Goal: Navigation & Orientation: Find specific page/section

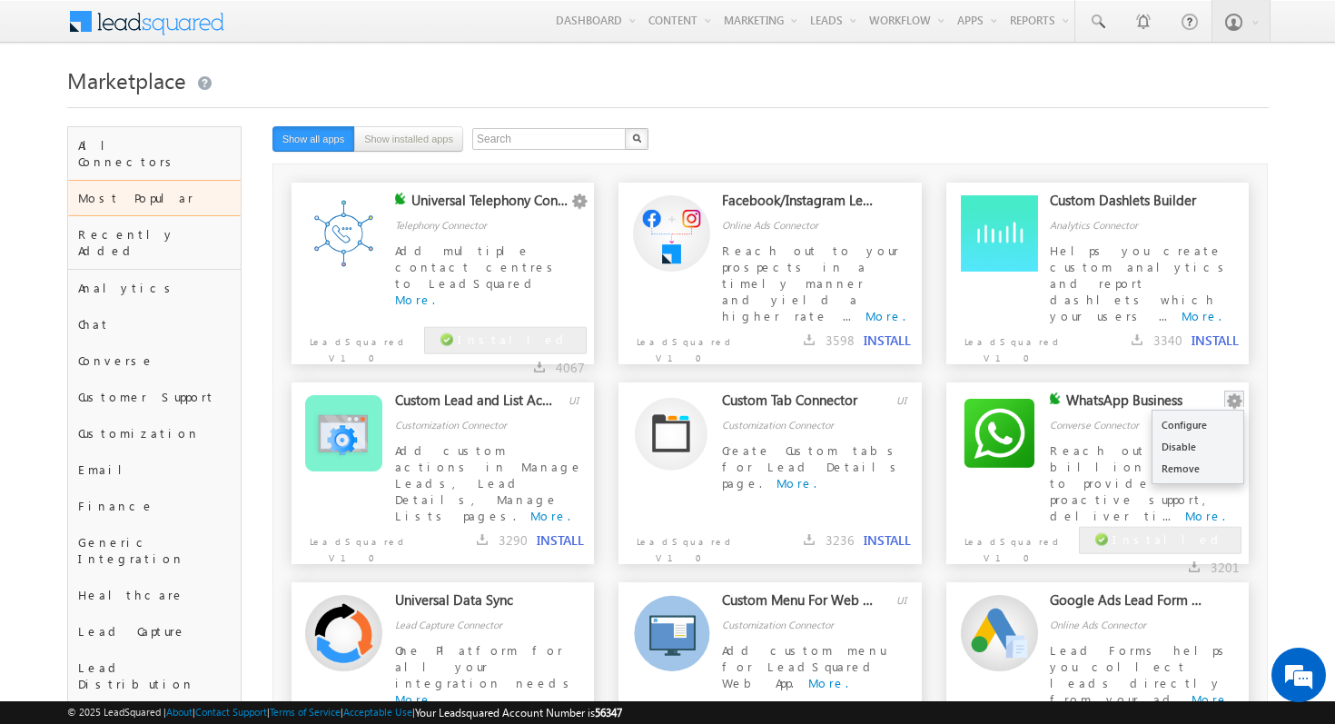
click at [1238, 402] on button "button" at bounding box center [1234, 401] width 18 height 18
click at [1201, 432] on link "Configure" at bounding box center [1198, 425] width 91 height 22
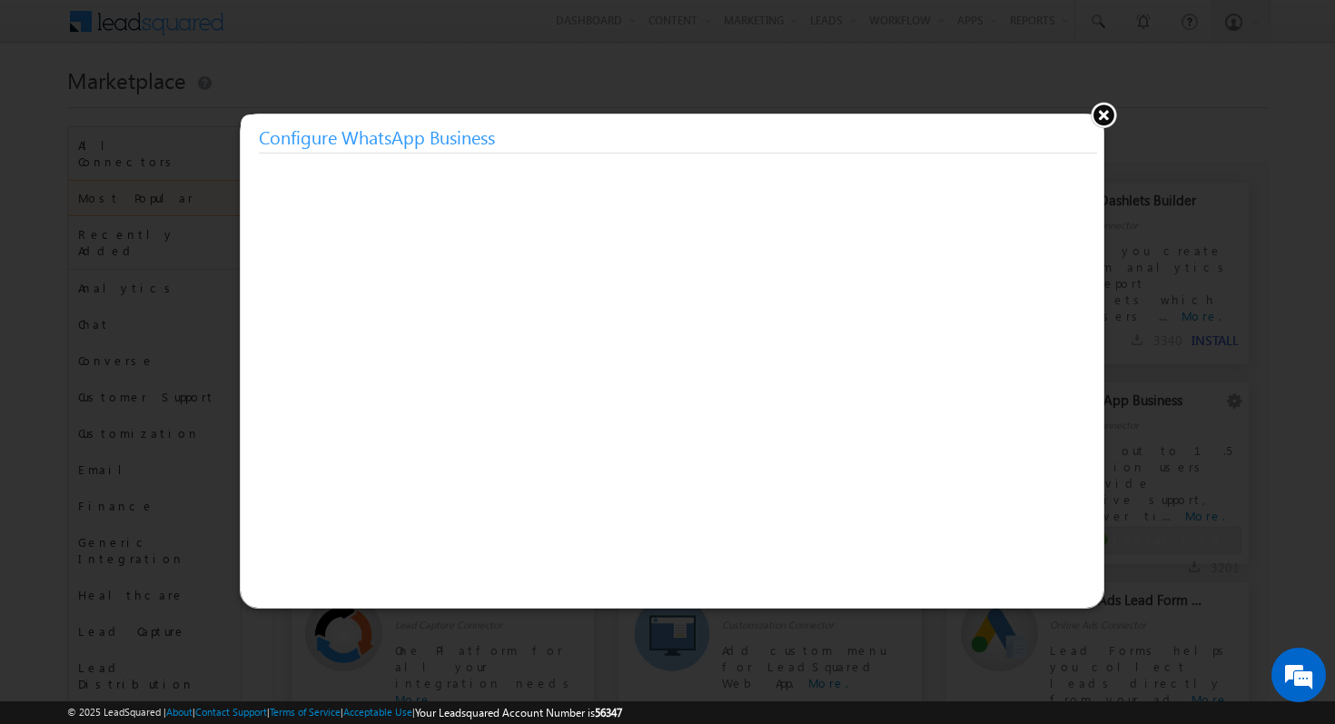
click at [1103, 115] on button at bounding box center [1103, 114] width 27 height 27
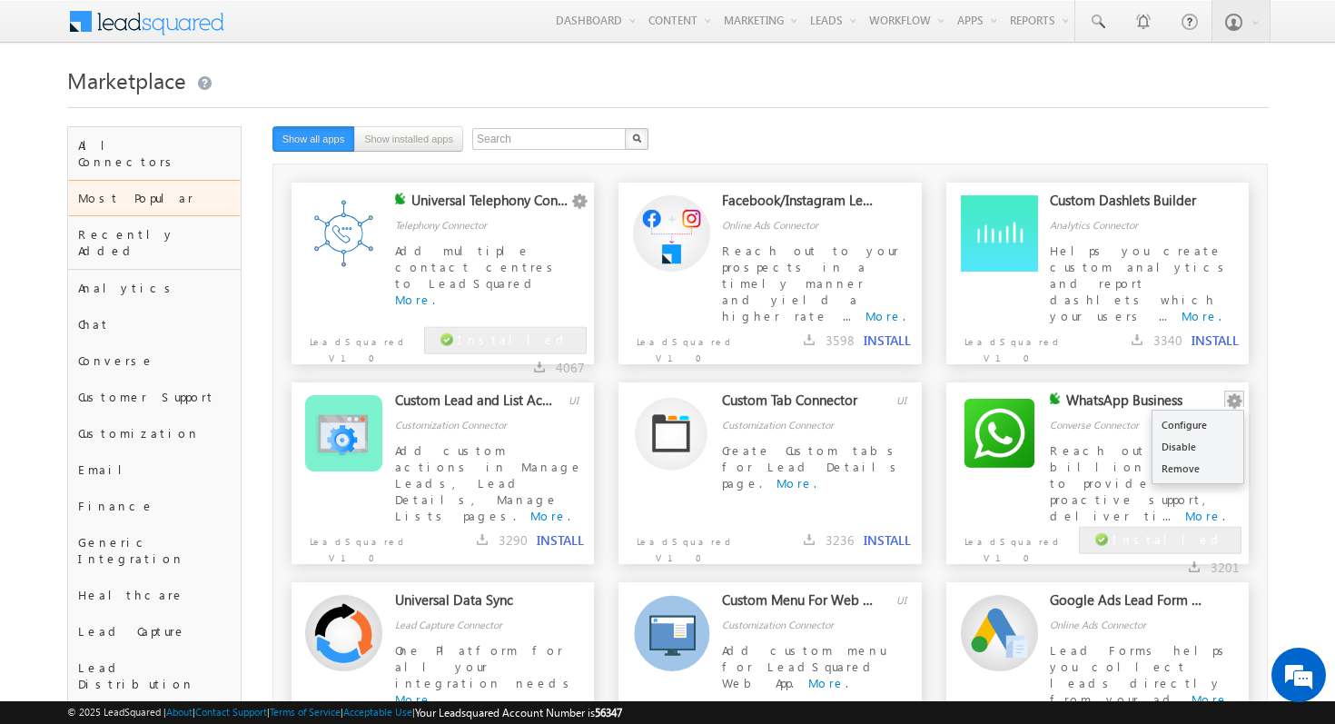
click at [1234, 404] on button "button" at bounding box center [1234, 401] width 18 height 18
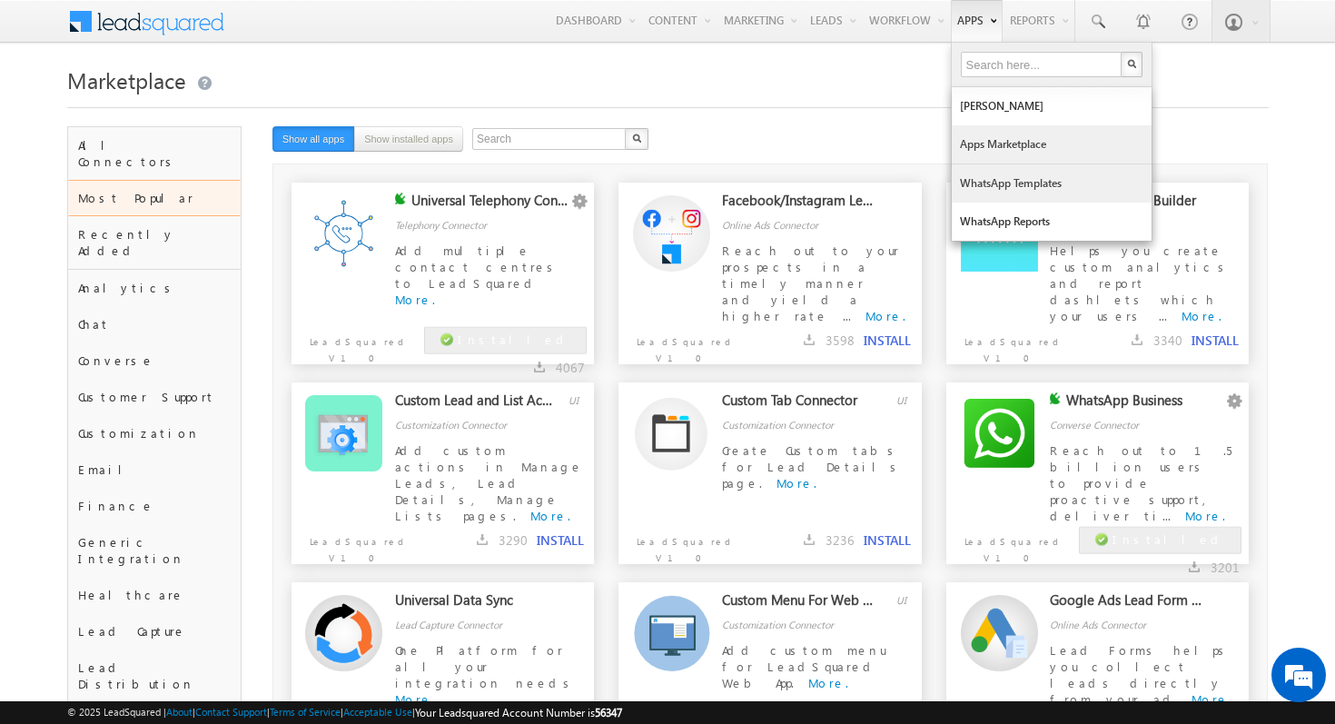
click at [1004, 175] on link "WhatsApp Templates" at bounding box center [1052, 183] width 200 height 38
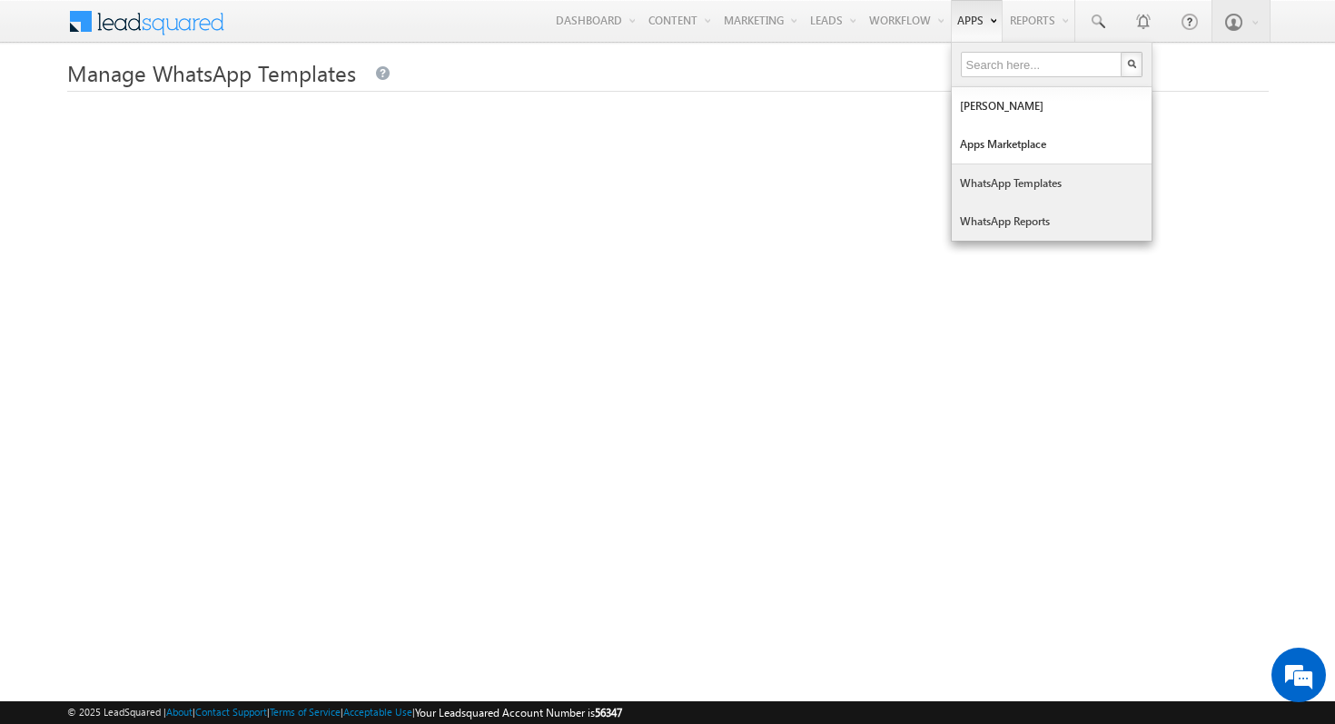
click at [971, 184] on link "WhatsApp Templates" at bounding box center [1052, 183] width 200 height 38
click at [994, 156] on link "Apps Marketplace" at bounding box center [1052, 144] width 200 height 38
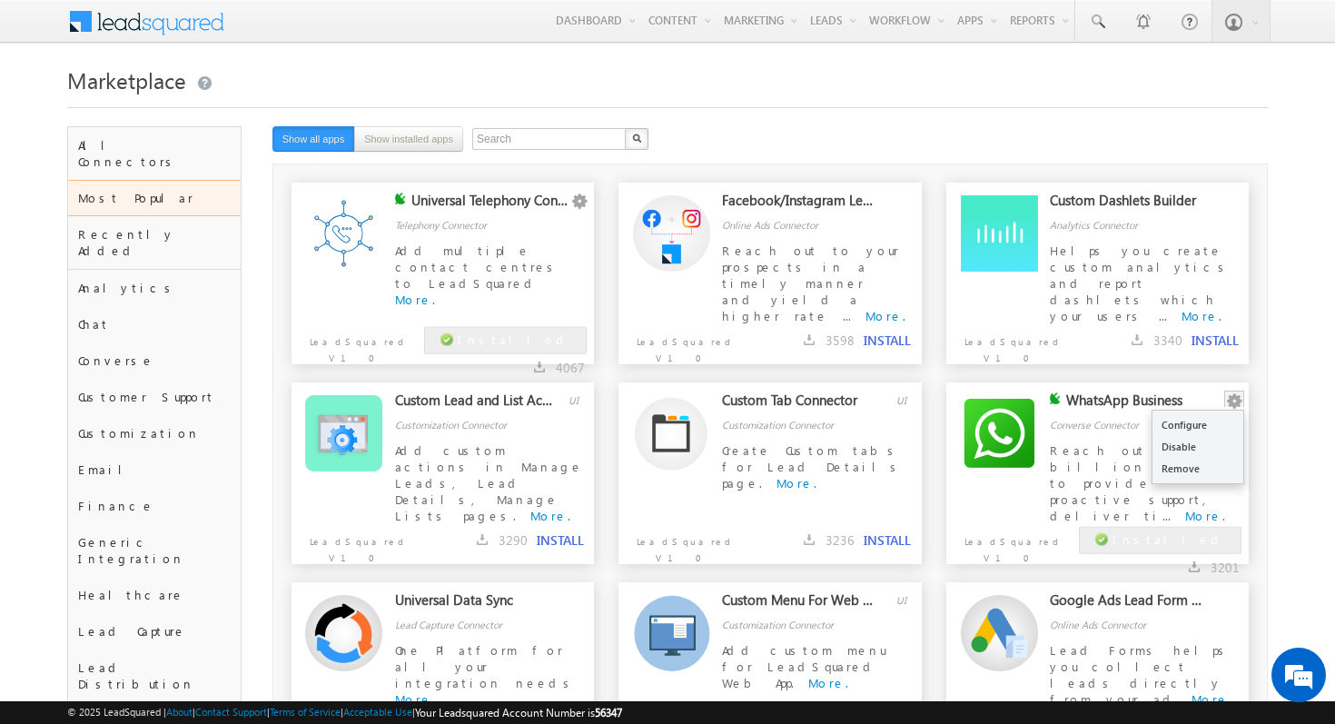
click at [1233, 399] on button "button" at bounding box center [1234, 401] width 18 height 18
click at [1215, 423] on link "Configure" at bounding box center [1198, 425] width 91 height 22
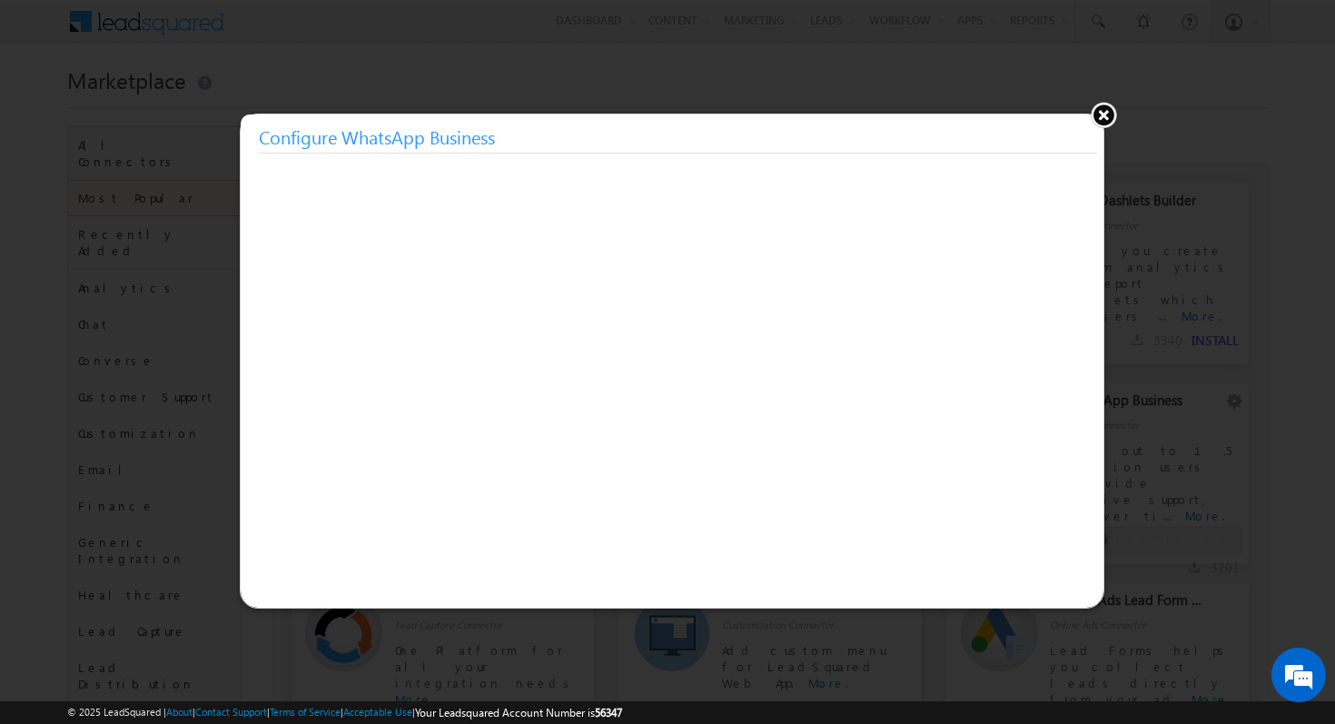
click at [1104, 113] on button at bounding box center [1103, 114] width 27 height 27
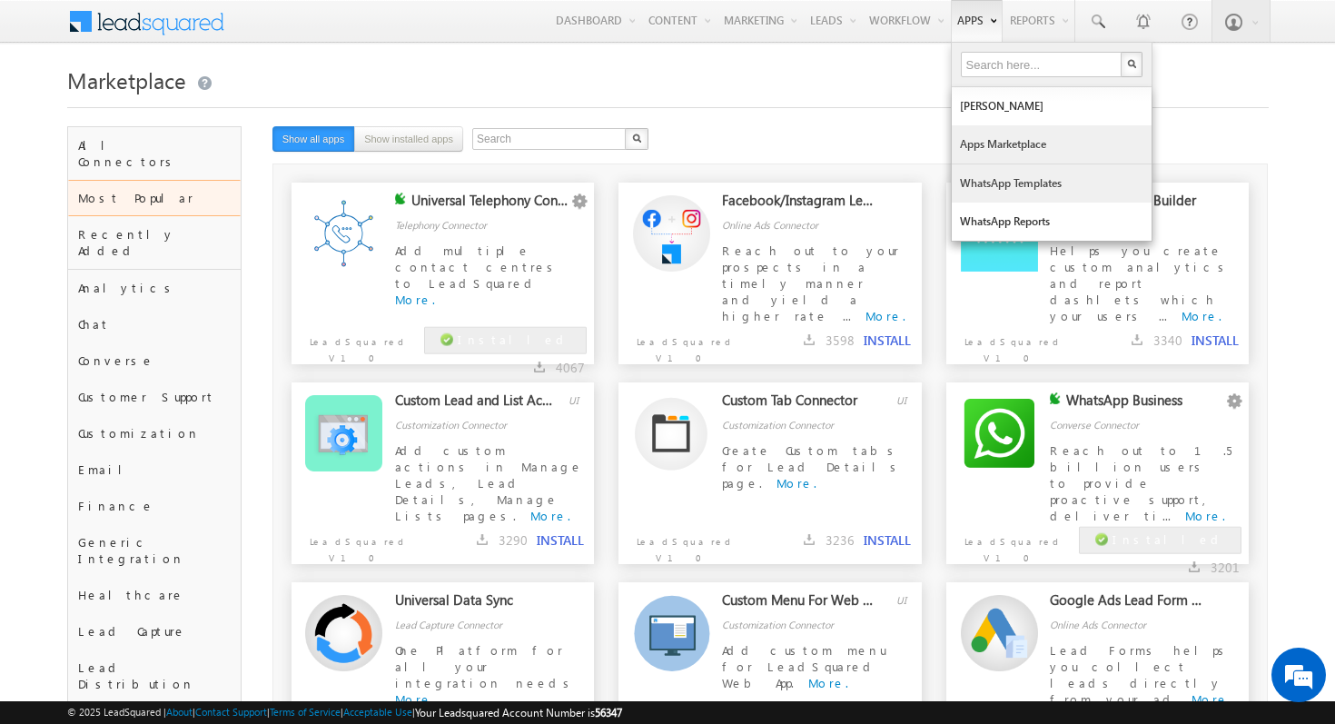
click at [995, 176] on link "WhatsApp Templates" at bounding box center [1052, 183] width 200 height 38
